Goal: Navigation & Orientation: Find specific page/section

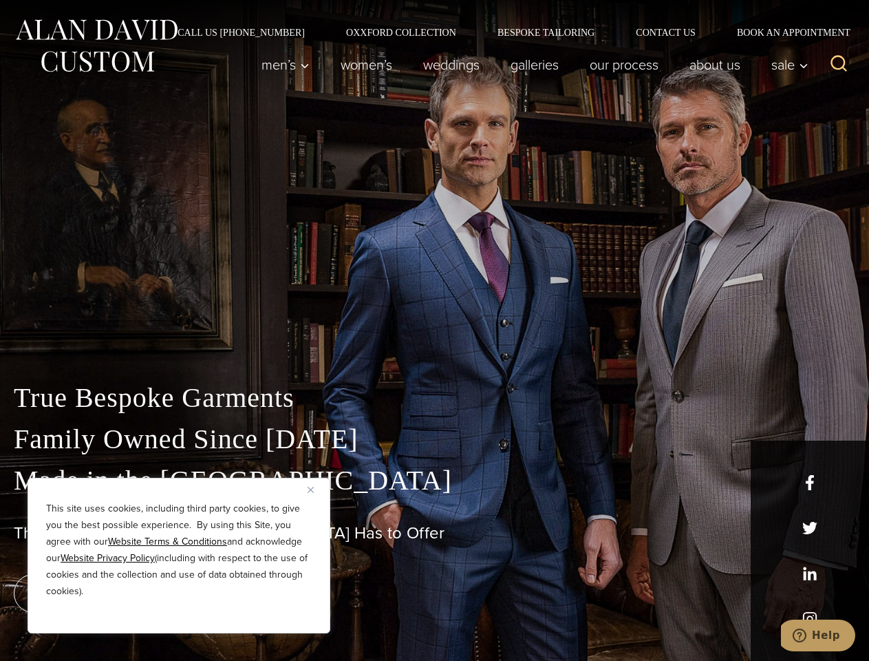
click at [434, 330] on div "True Bespoke Garments Family Owned Since [DATE] Made in [GEOGRAPHIC_DATA] The B…" at bounding box center [434, 484] width 869 height 352
click at [316, 489] on button "Close" at bounding box center [316, 489] width 17 height 17
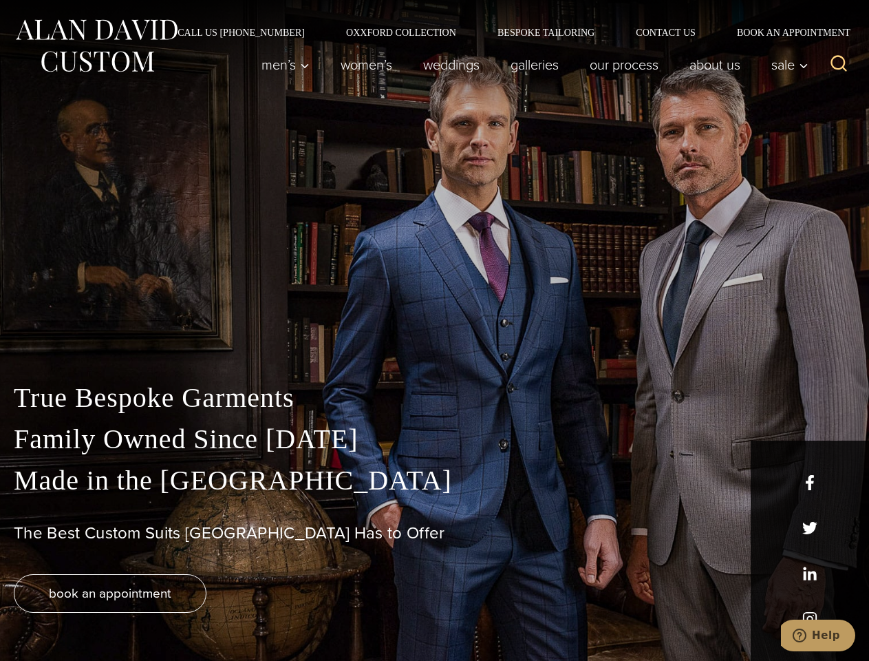
click at [179, 614] on div "True Bespoke Garments Family Owned Since [DATE] Made in [GEOGRAPHIC_DATA] The B…" at bounding box center [434, 518] width 869 height 283
click at [839, 65] on icon "Search" at bounding box center [839, 64] width 20 height 20
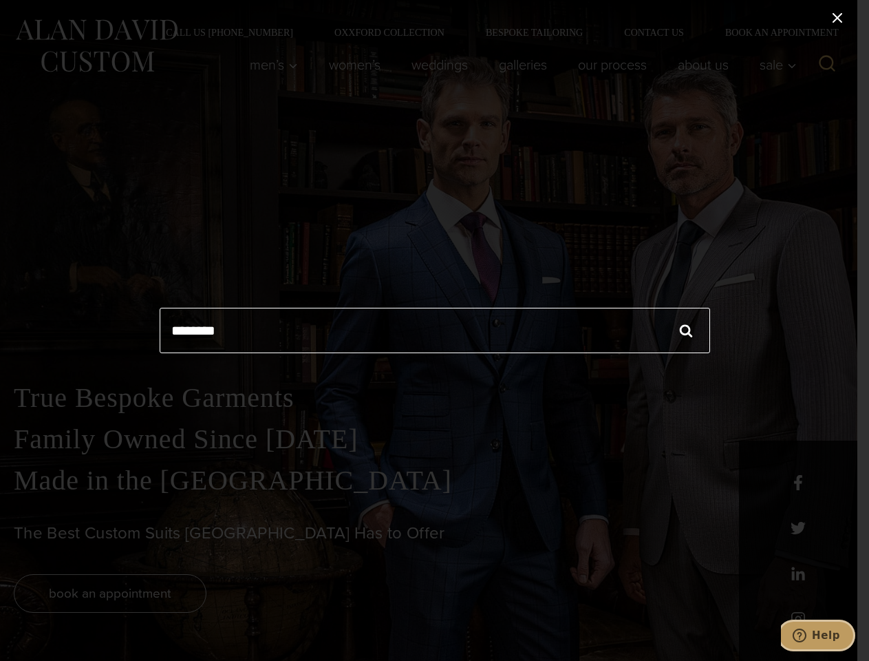
click at [806, 635] on icon "Help" at bounding box center [800, 635] width 14 height 14
